Goal: Information Seeking & Learning: Find specific fact

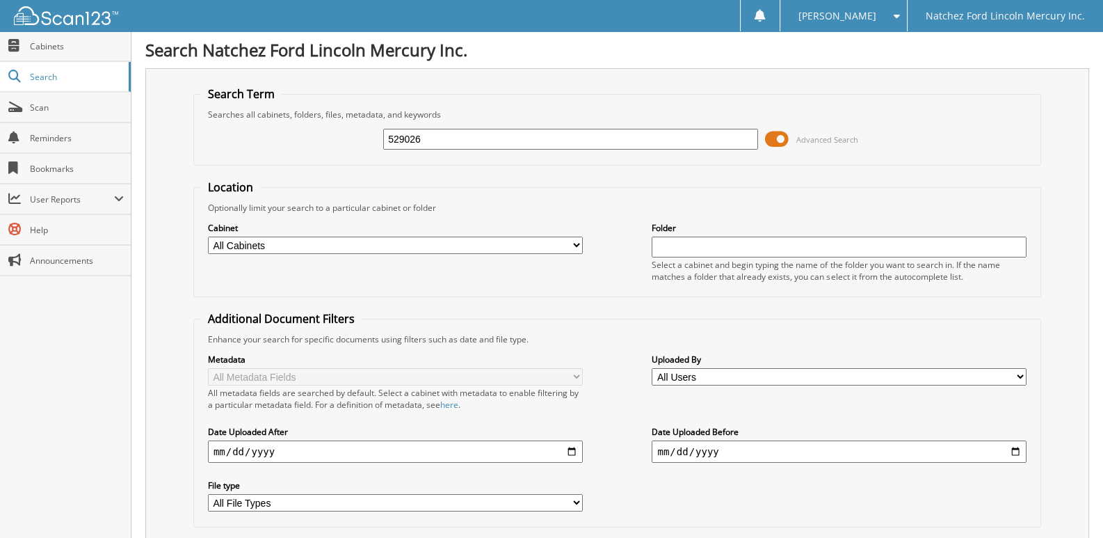
type input "529026"
drag, startPoint x: 469, startPoint y: 49, endPoint x: 0, endPoint y: -13, distance: 472.8
type input "LATONYA WATSON"
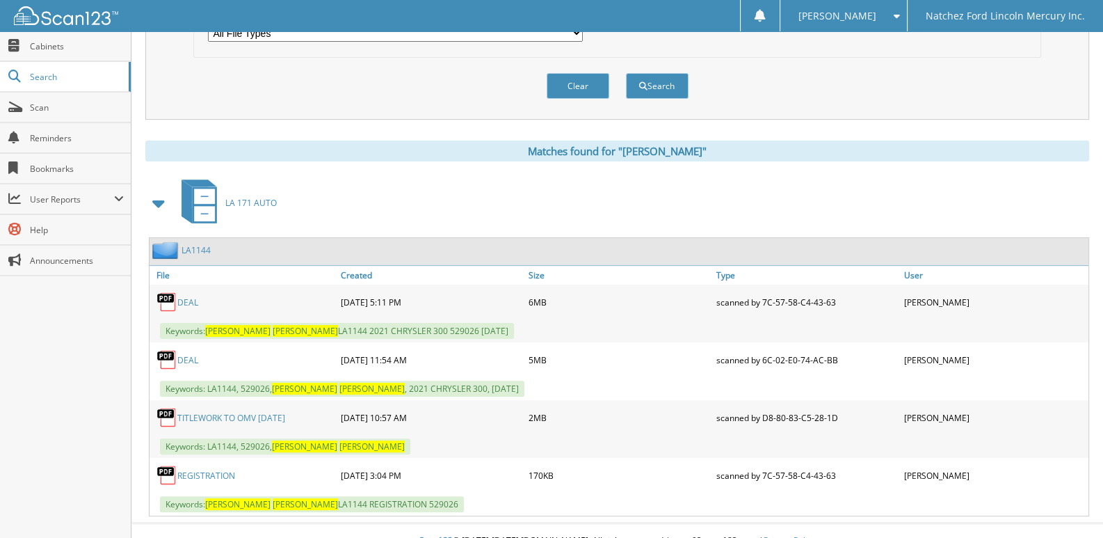
scroll to position [472, 0]
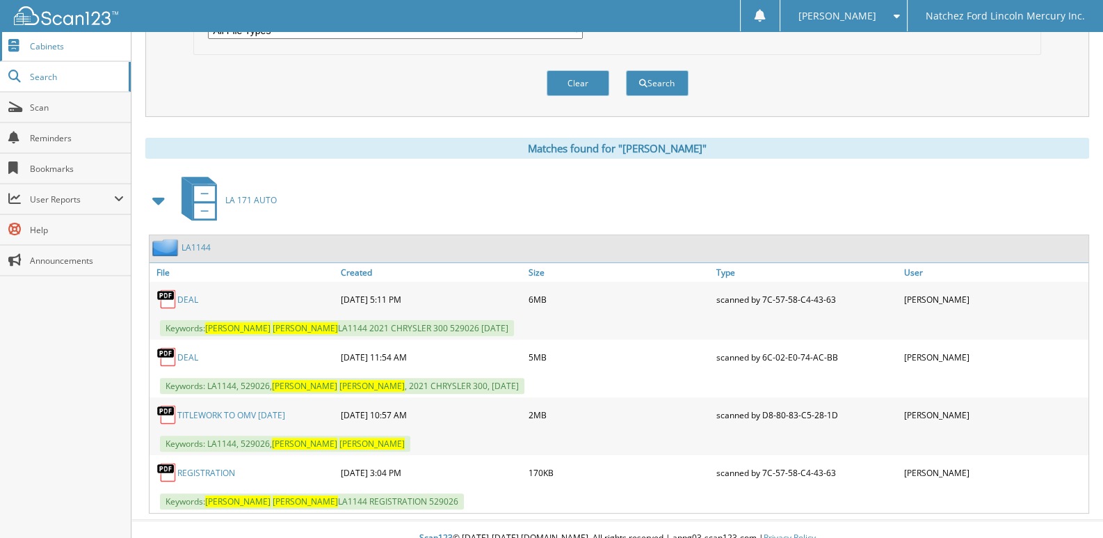
click at [38, 53] on link "Cabinets" at bounding box center [65, 46] width 131 height 30
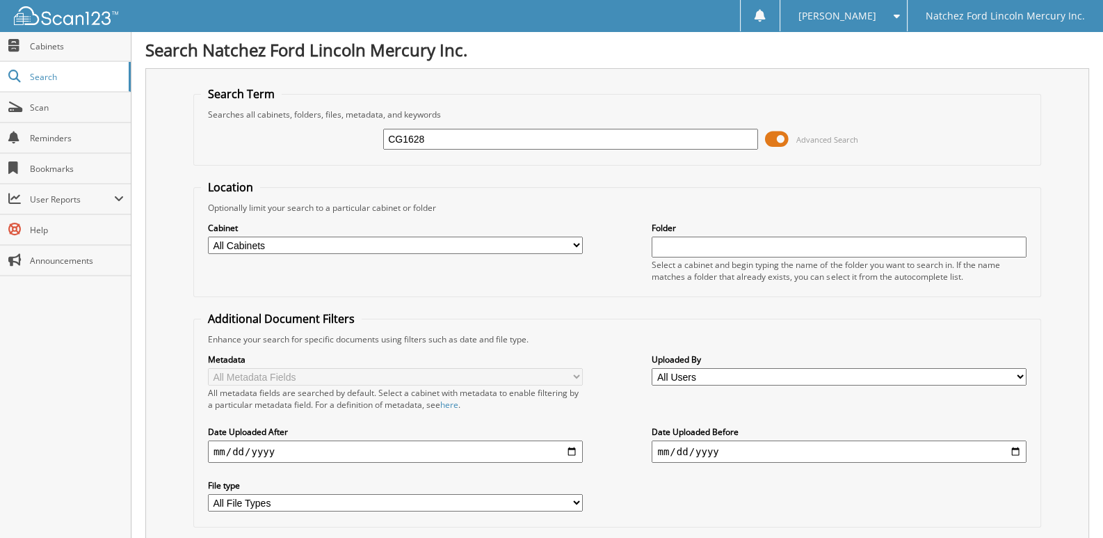
type input "CG1628"
drag, startPoint x: 440, startPoint y: 137, endPoint x: 0, endPoint y: 110, distance: 441.0
type input "[PERSON_NAME]"
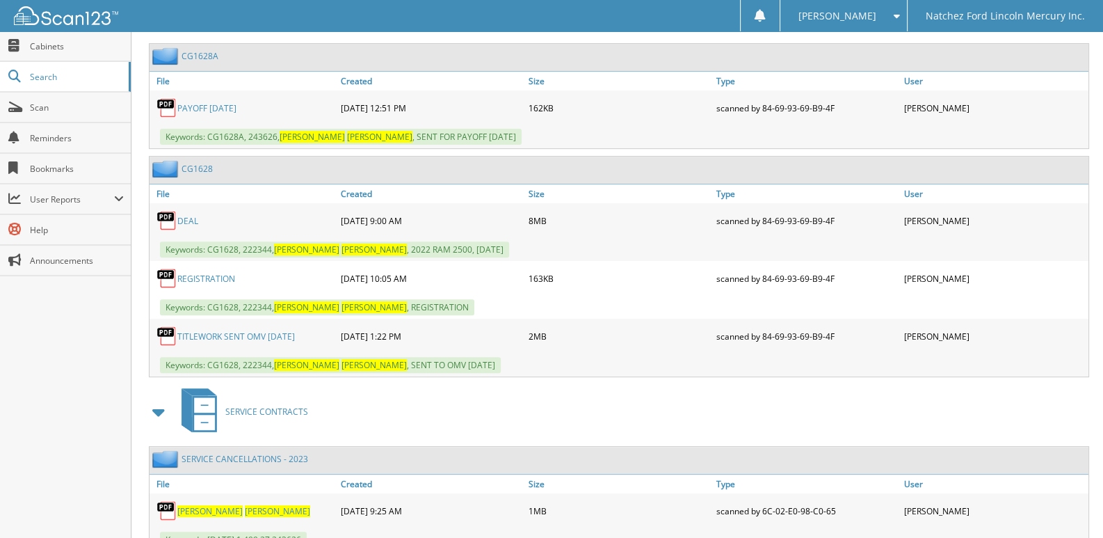
scroll to position [697, 0]
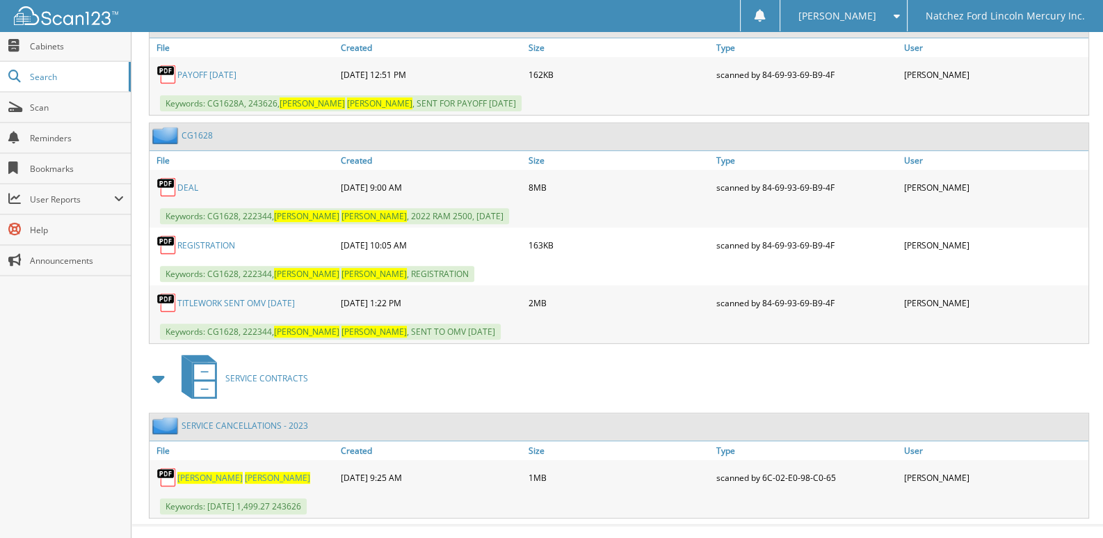
click at [205, 471] on span "[PERSON_NAME]" at bounding box center [209, 477] width 65 height 12
click at [33, 34] on link "Cabinets" at bounding box center [65, 46] width 131 height 30
